Goal: Task Accomplishment & Management: Manage account settings

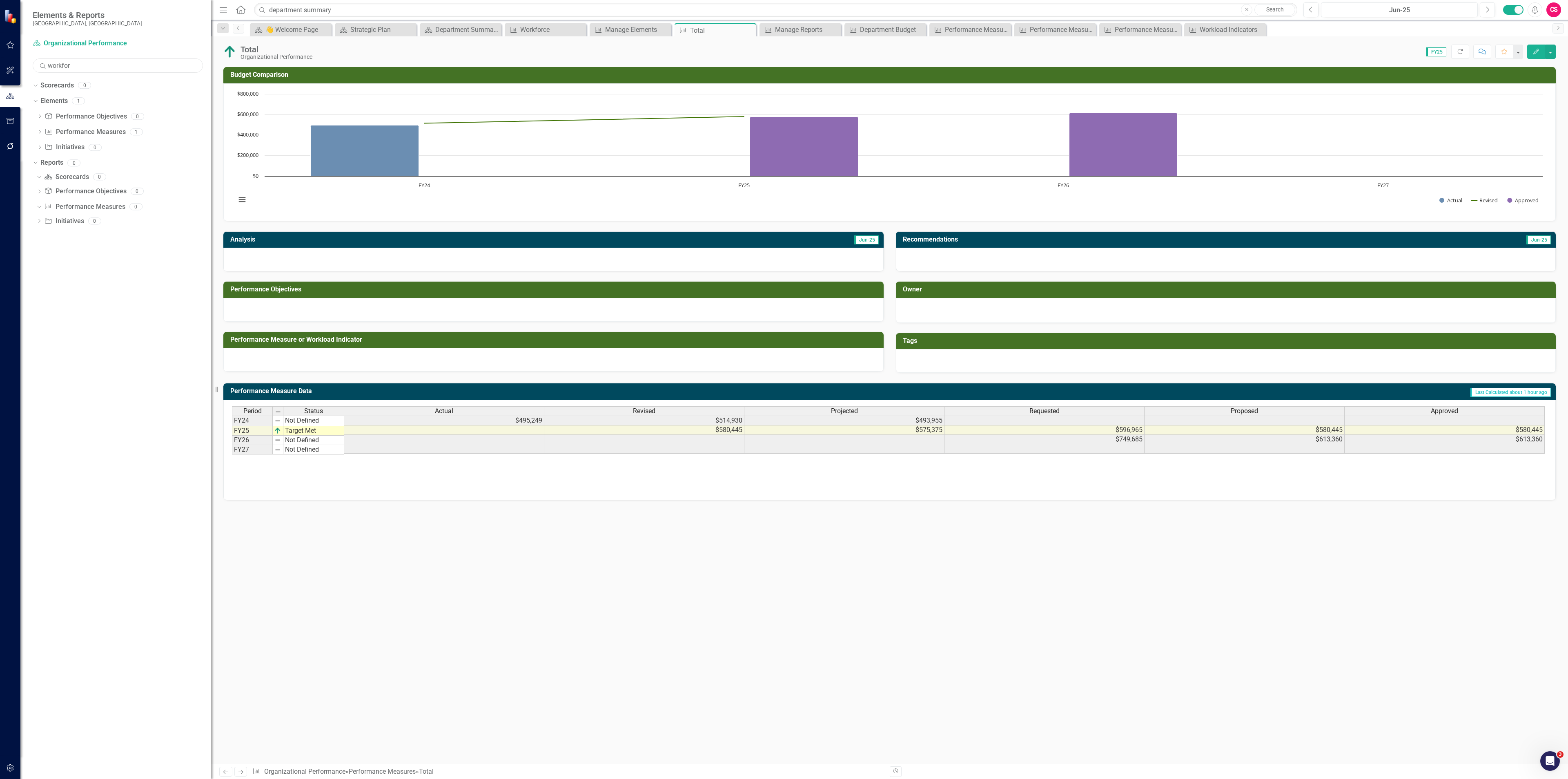
click at [102, 69] on input "workfor" at bounding box center [118, 65] width 170 height 14
click at [69, 354] on link "Department Budget" at bounding box center [126, 358] width 170 height 13
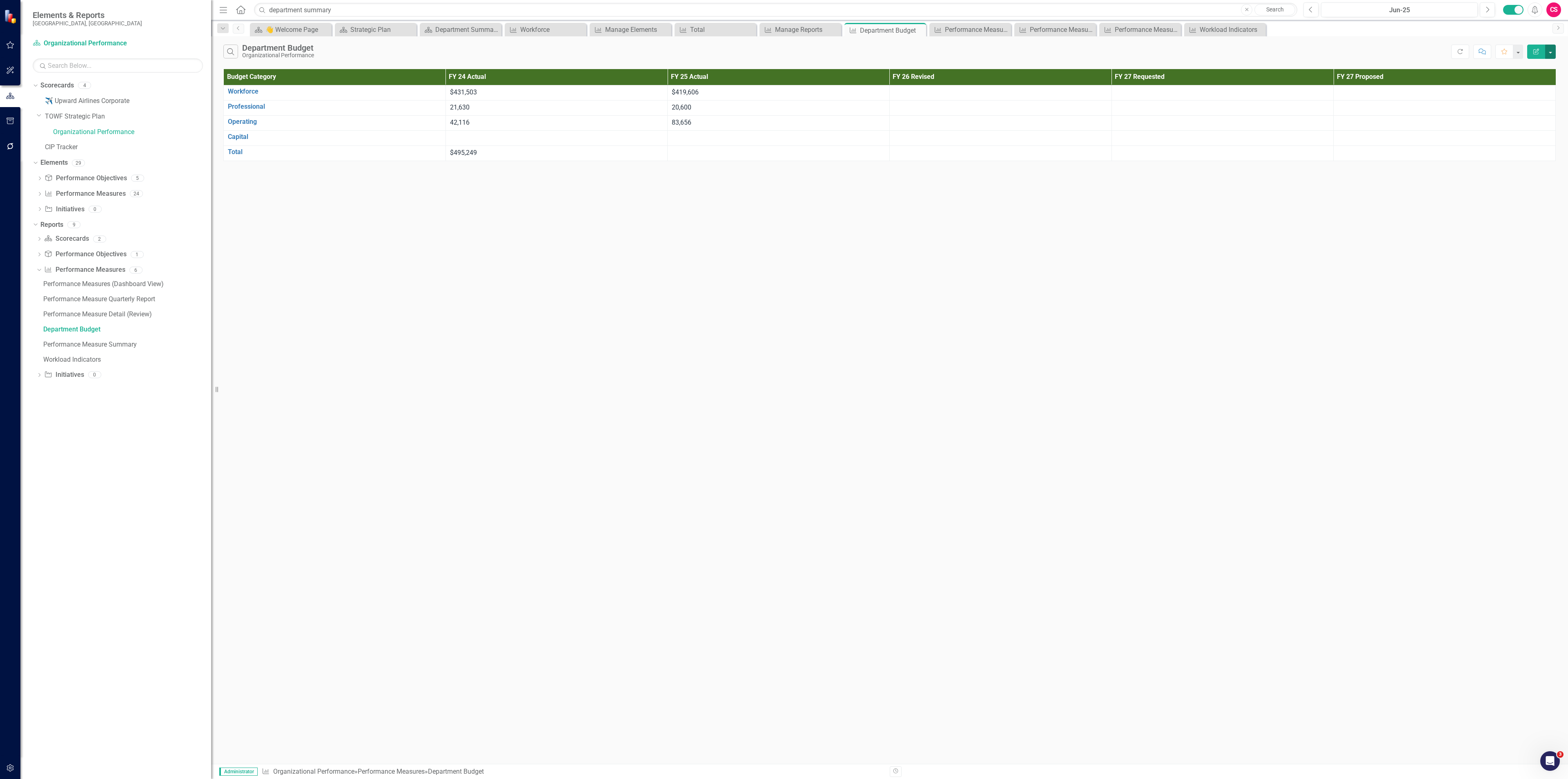
click at [1550, 53] on button "button" at bounding box center [1550, 51] width 10 height 14
click at [7, 774] on button "button" at bounding box center [10, 768] width 18 height 17
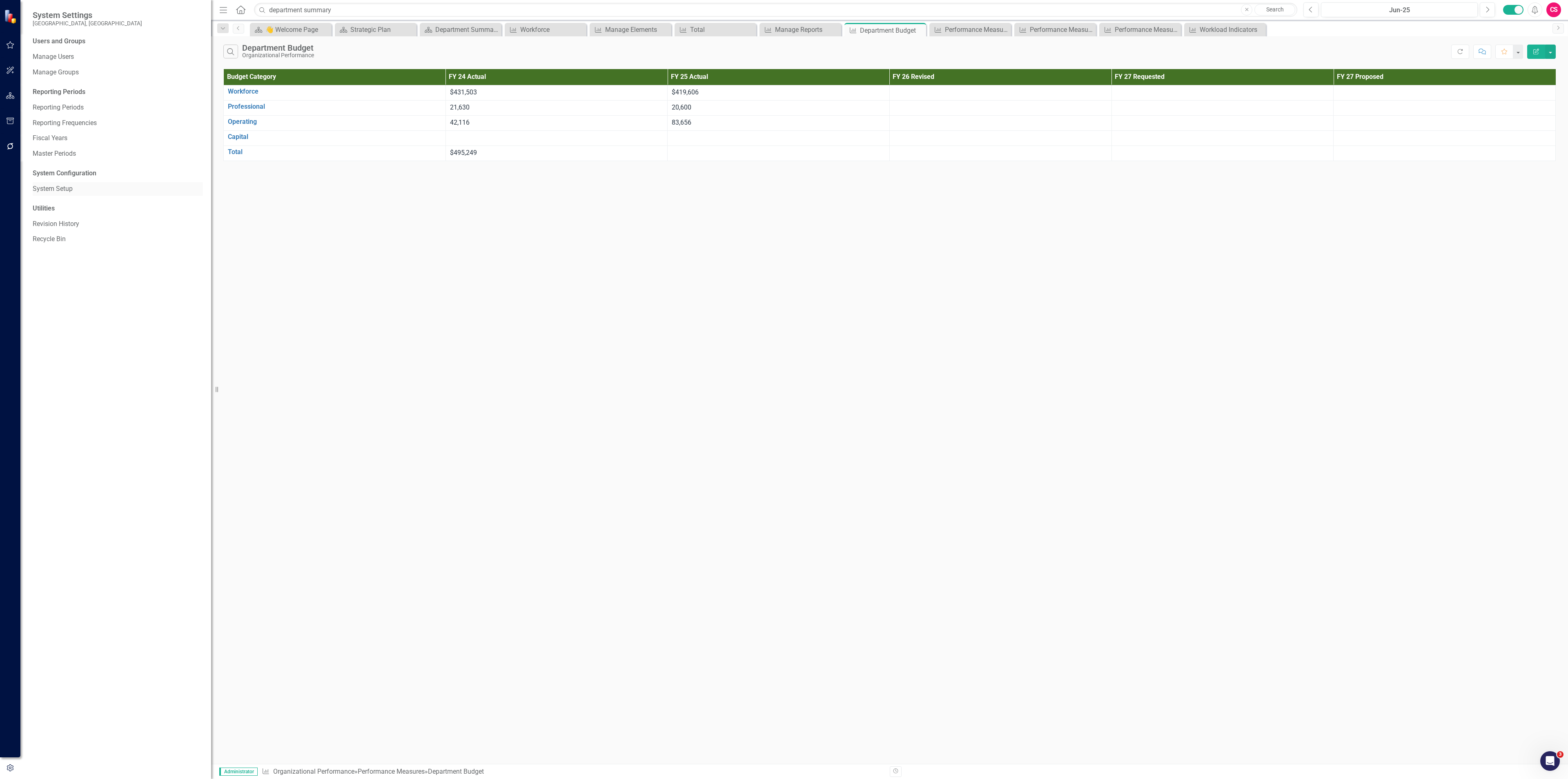
click at [89, 185] on link "System Setup" at bounding box center [118, 189] width 170 height 9
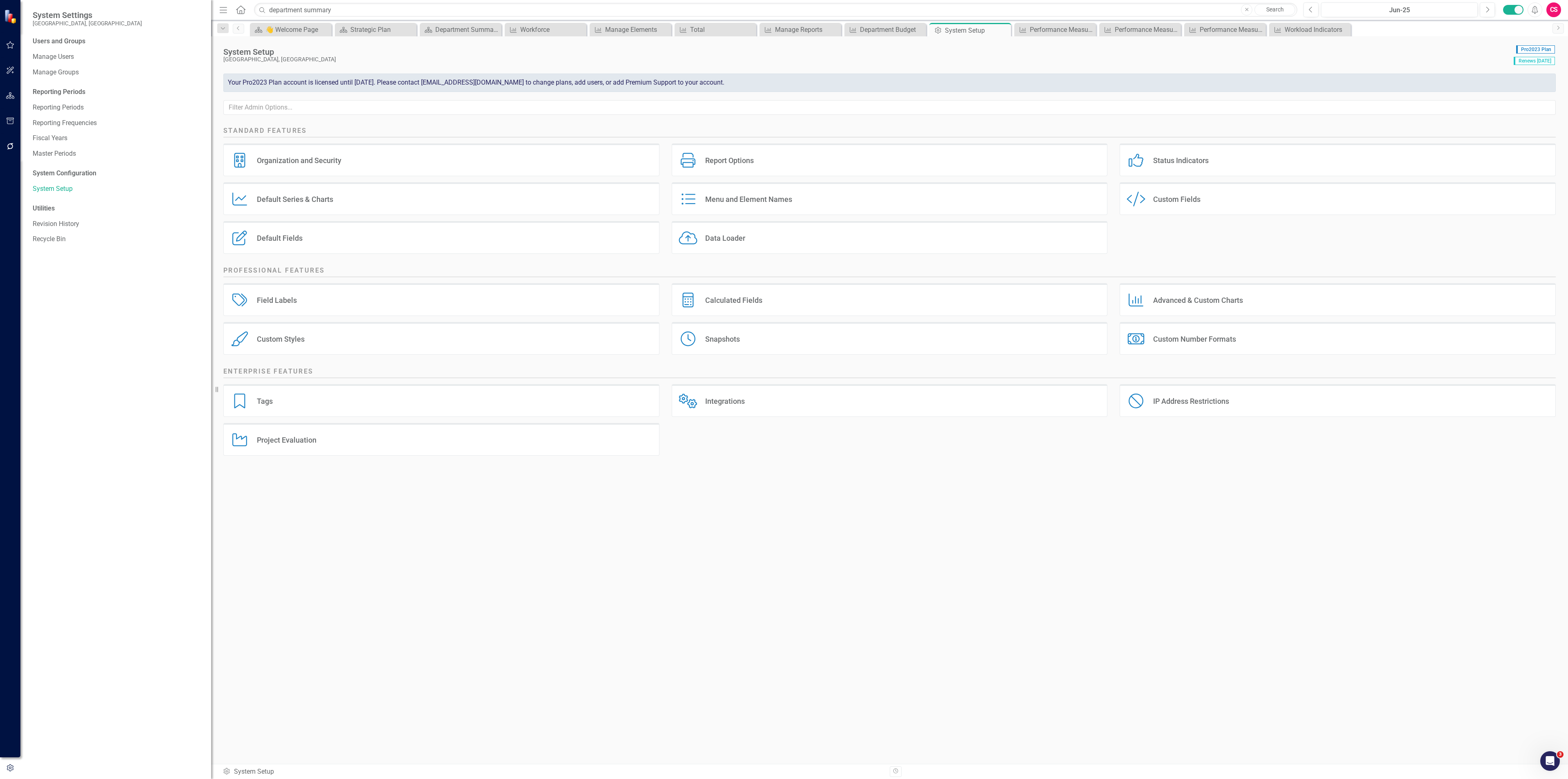
click at [411, 337] on div "Custom Styles Custom Styles" at bounding box center [441, 339] width 436 height 33
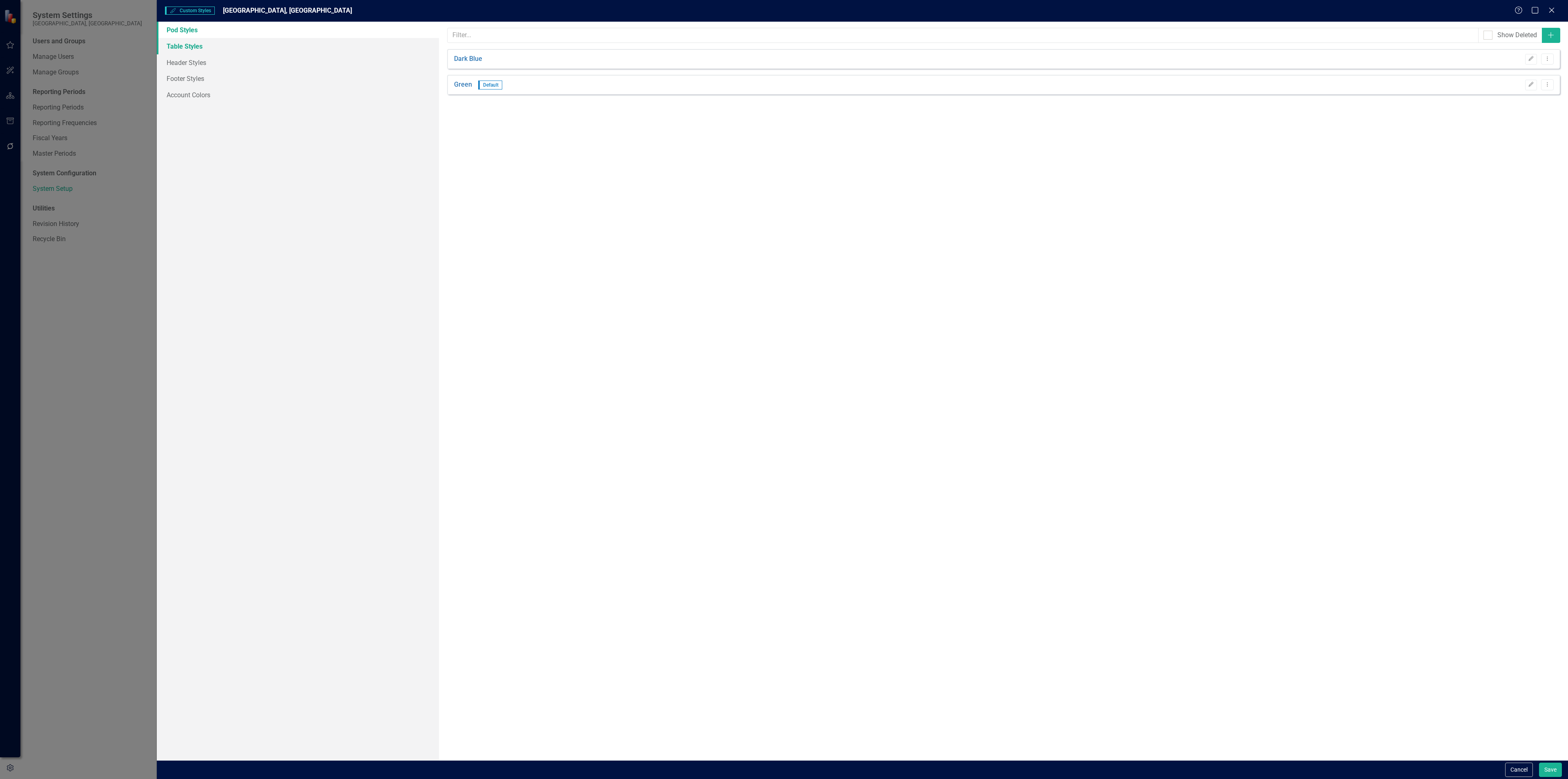
click at [183, 46] on link "Table Styles" at bounding box center [298, 46] width 282 height 16
click at [1525, 54] on button "Edit" at bounding box center [1531, 59] width 12 height 10
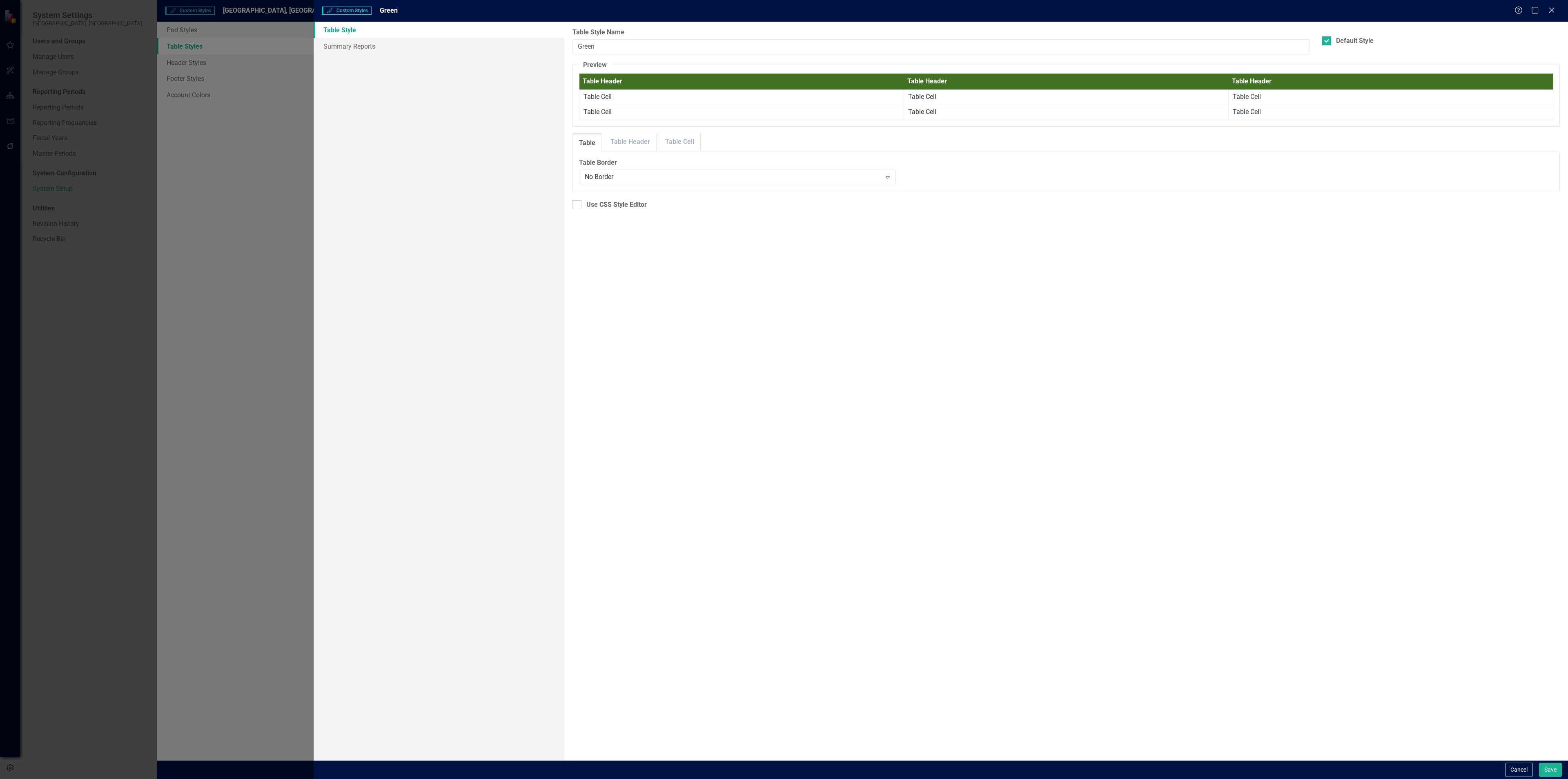
click at [620, 103] on td "Table Cell" at bounding box center [741, 97] width 324 height 15
click at [622, 138] on link "Table Header" at bounding box center [630, 142] width 52 height 18
click at [673, 140] on link "Table Cell" at bounding box center [680, 142] width 41 height 18
click at [1131, 203] on div "Normal Expand" at bounding box center [1189, 210] width 234 height 15
click at [1020, 210] on div "16px" at bounding box center [939, 209] width 214 height 9
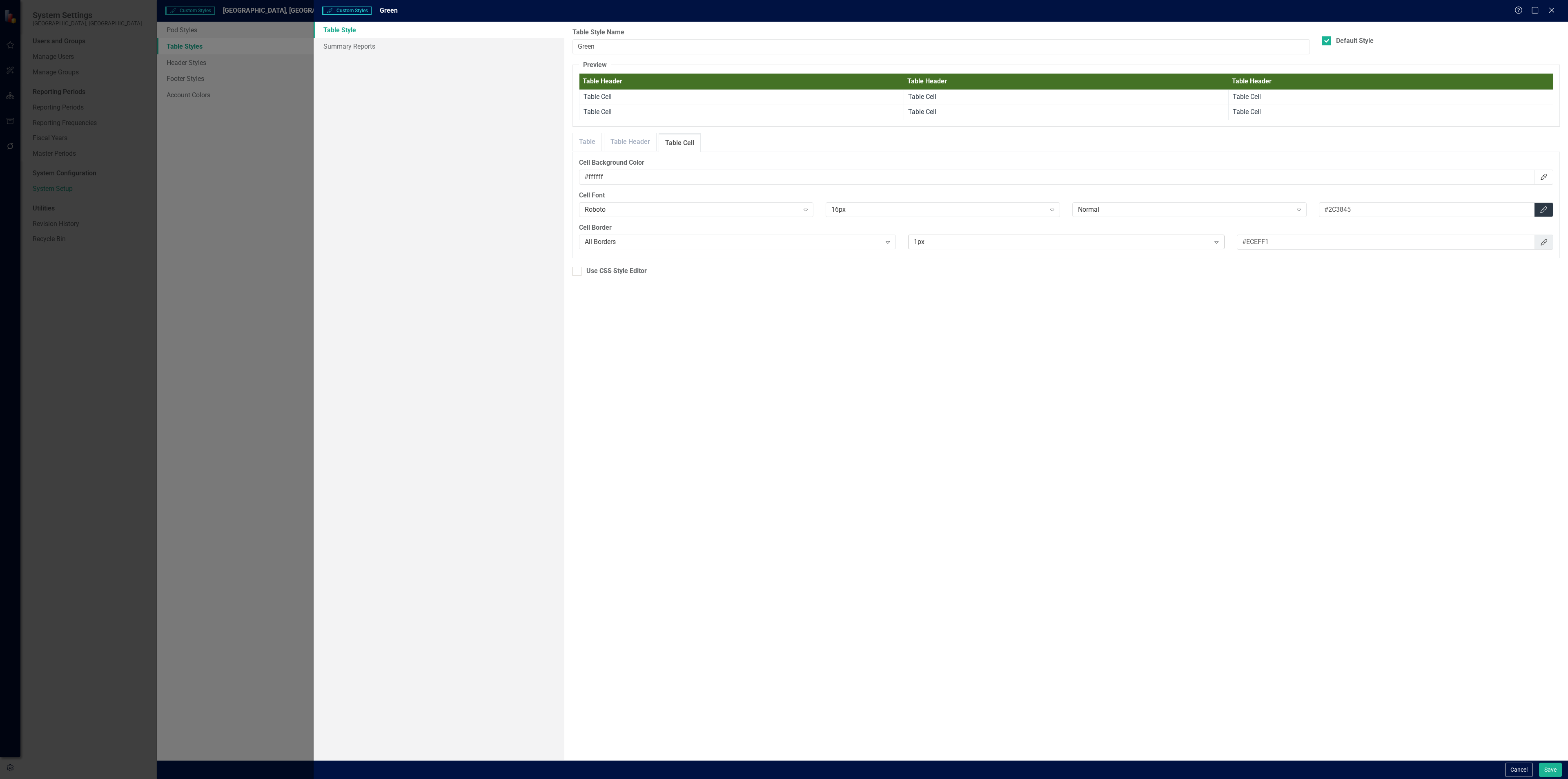
click at [971, 241] on div "1px" at bounding box center [1062, 242] width 296 height 9
